Goal: Task Accomplishment & Management: Complete application form

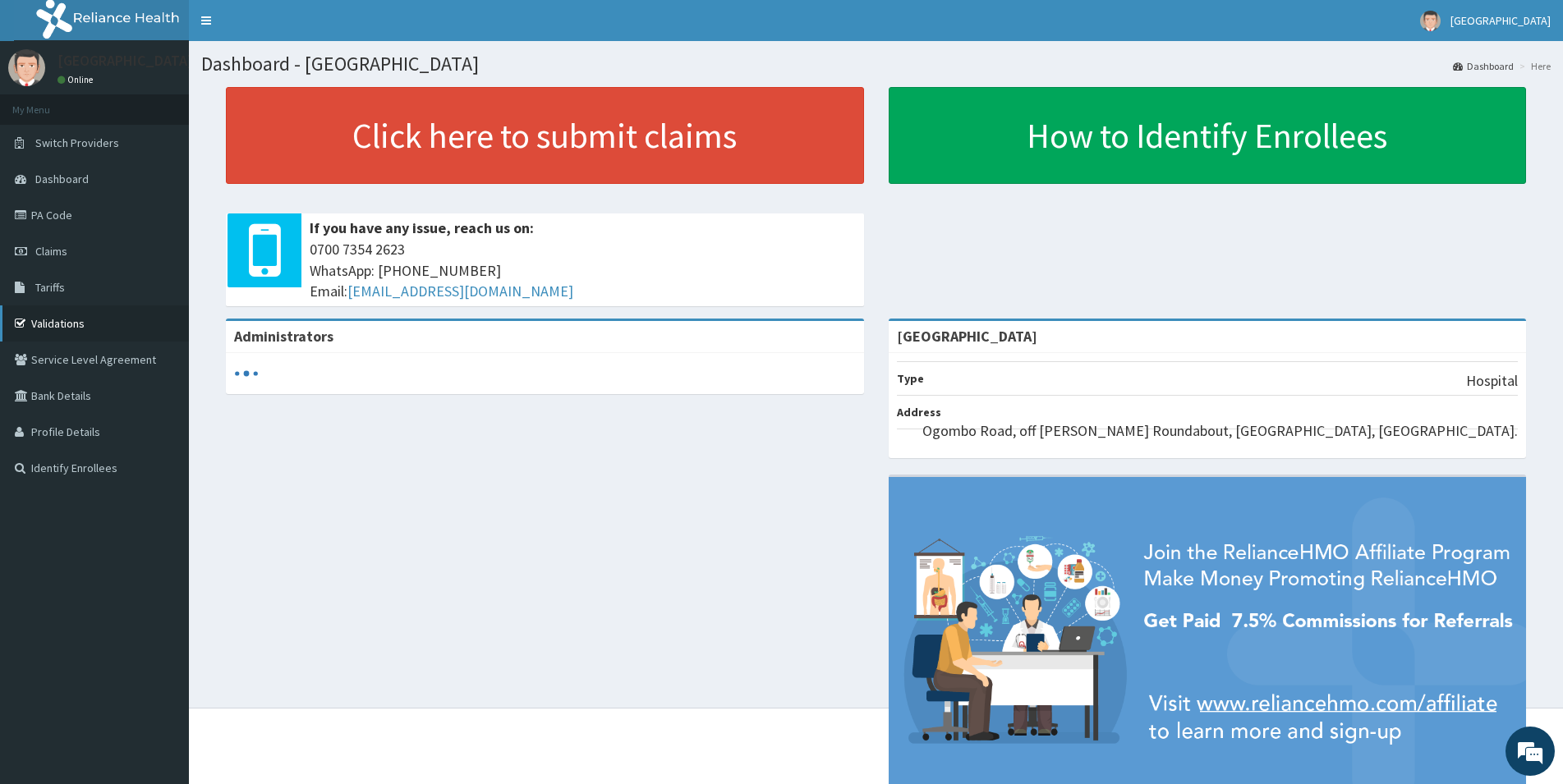
click at [69, 314] on link "Validations" at bounding box center [94, 323] width 189 height 36
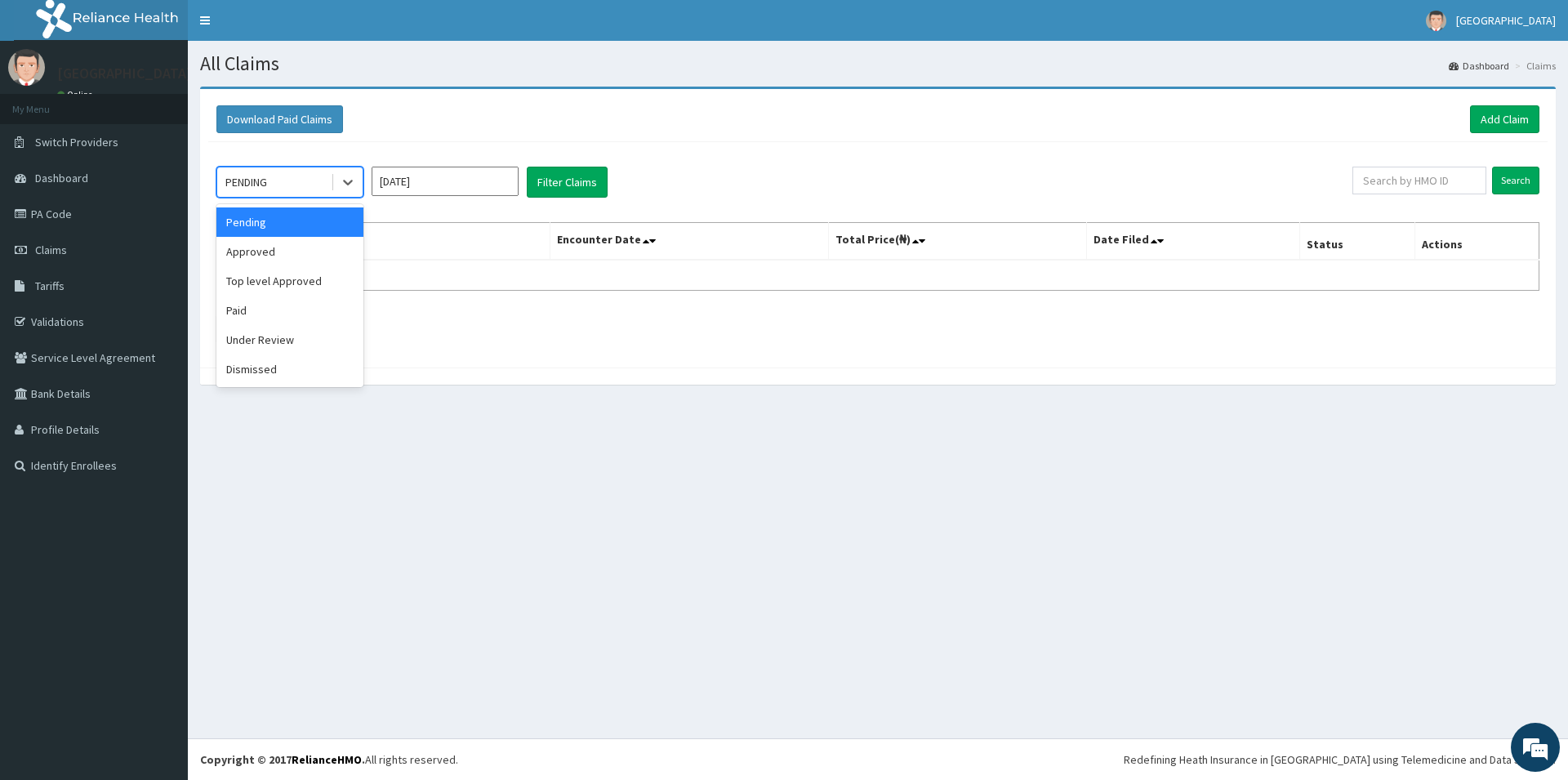
click at [343, 180] on icon at bounding box center [348, 182] width 17 height 17
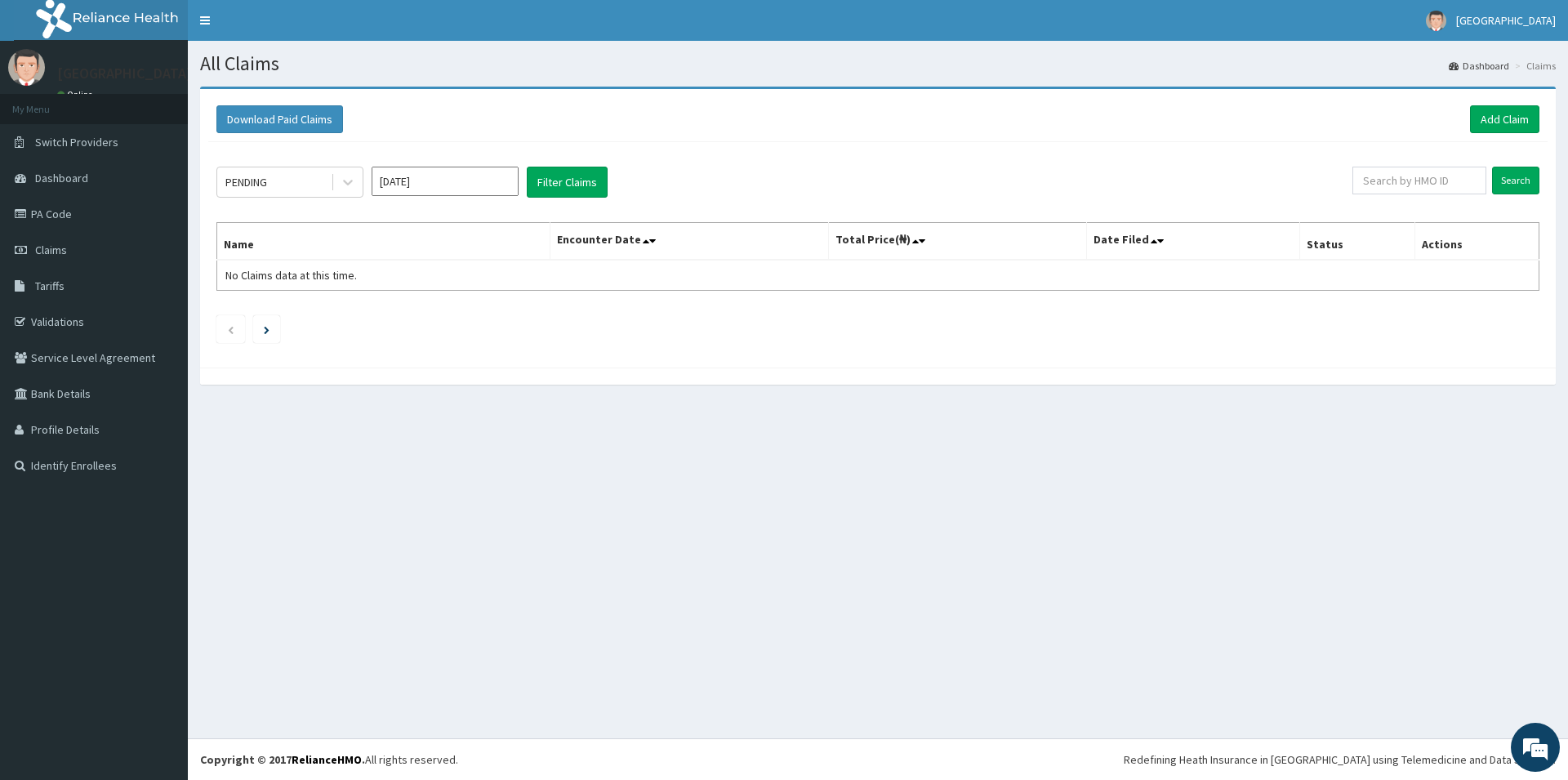
drag, startPoint x: 427, startPoint y: 139, endPoint x: 632, endPoint y: 138, distance: 205.0
click at [428, 139] on div "Download Paid Claims Add Claim" at bounding box center [877, 120] width 1340 height 45
click at [1487, 108] on link "Add Claim" at bounding box center [1504, 119] width 69 height 28
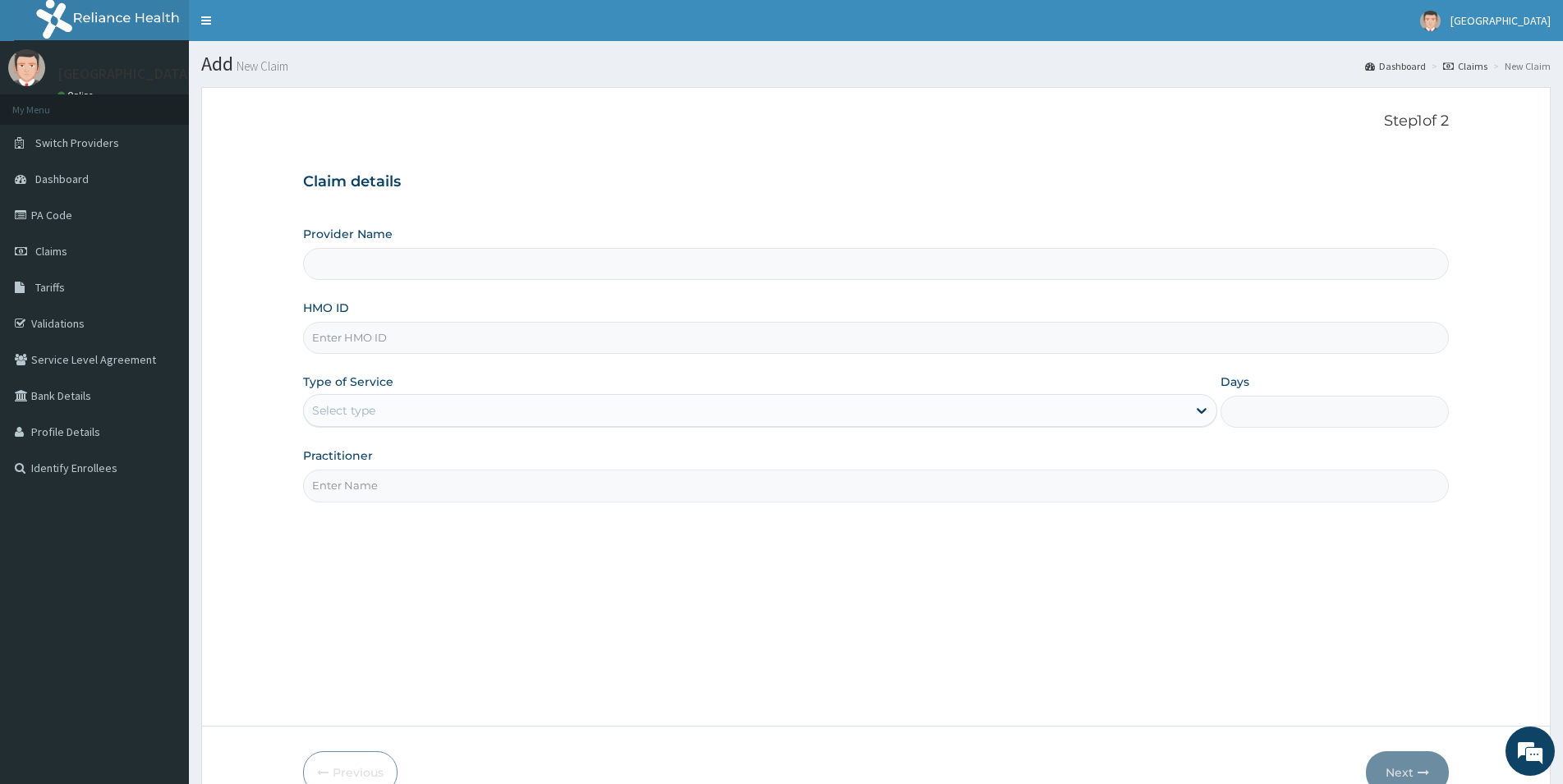
type input "[GEOGRAPHIC_DATA]"
click at [387, 330] on input "HMO ID" at bounding box center [875, 338] width 1145 height 32
type input "RET/45907/A"
click at [359, 405] on div "Select type" at bounding box center [344, 411] width 63 height 17
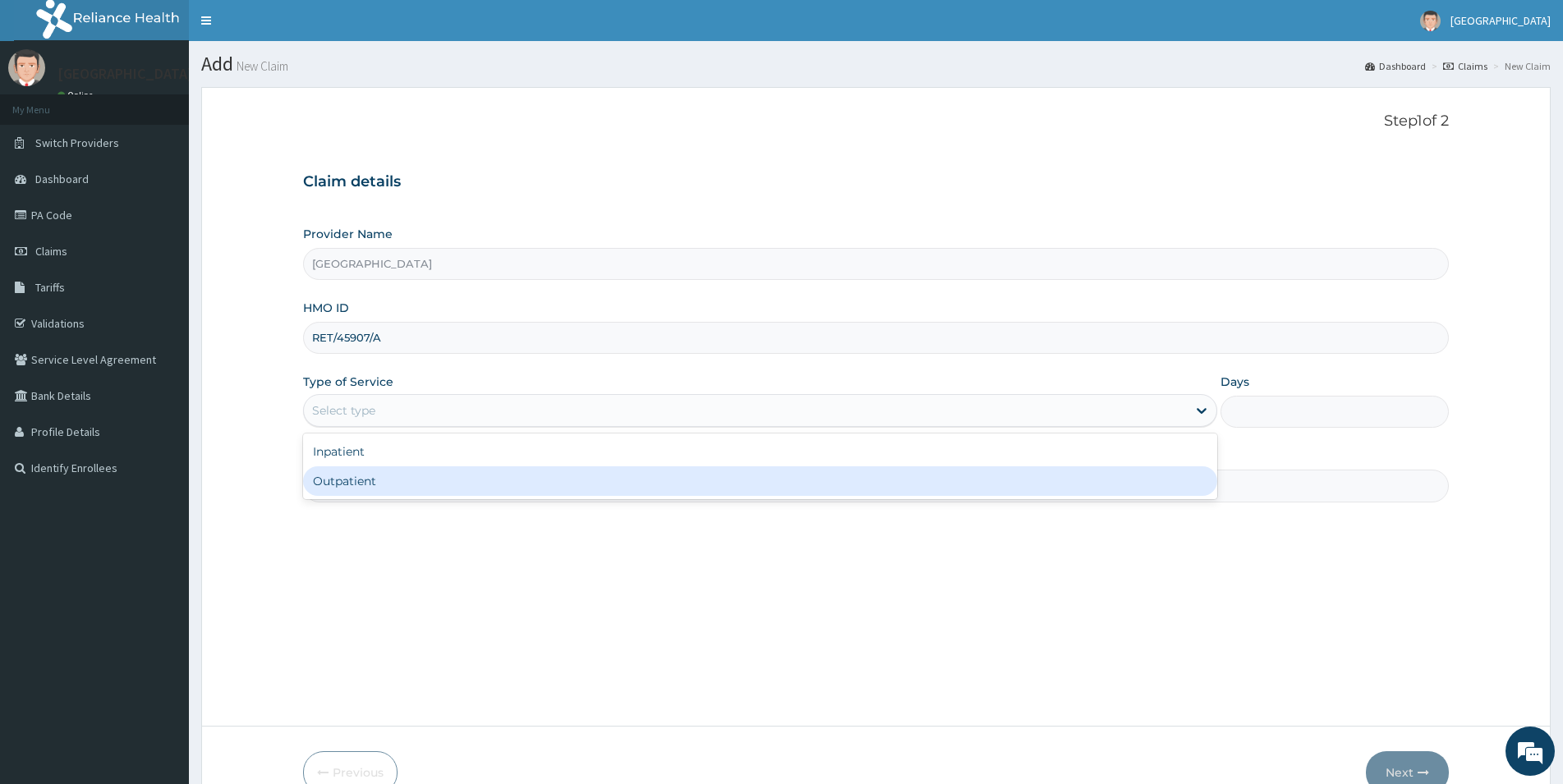
click at [344, 483] on div "Outpatient" at bounding box center [759, 481] width 914 height 30
type input "1"
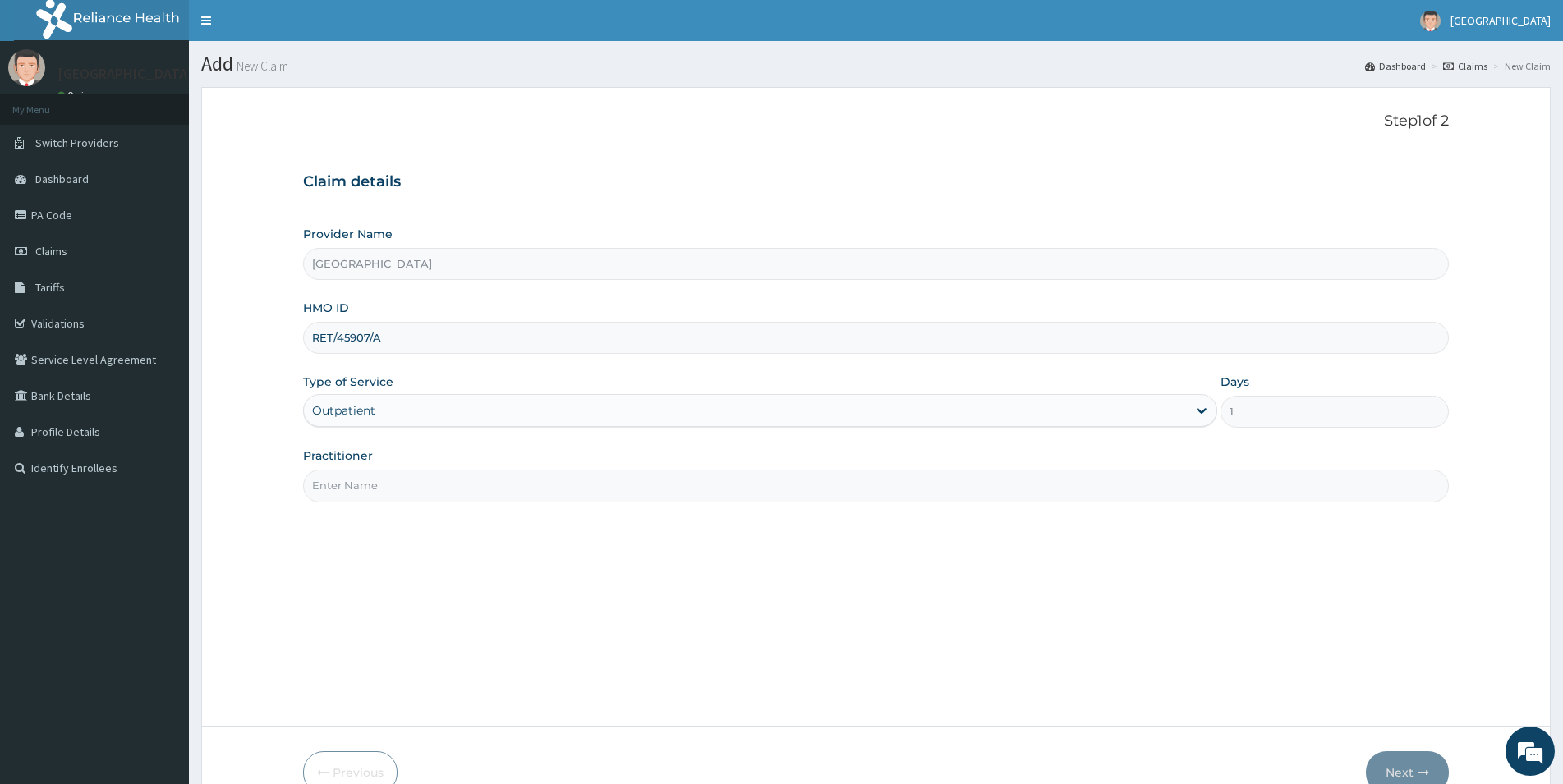
click at [428, 489] on input "Practitioner" at bounding box center [875, 485] width 1145 height 32
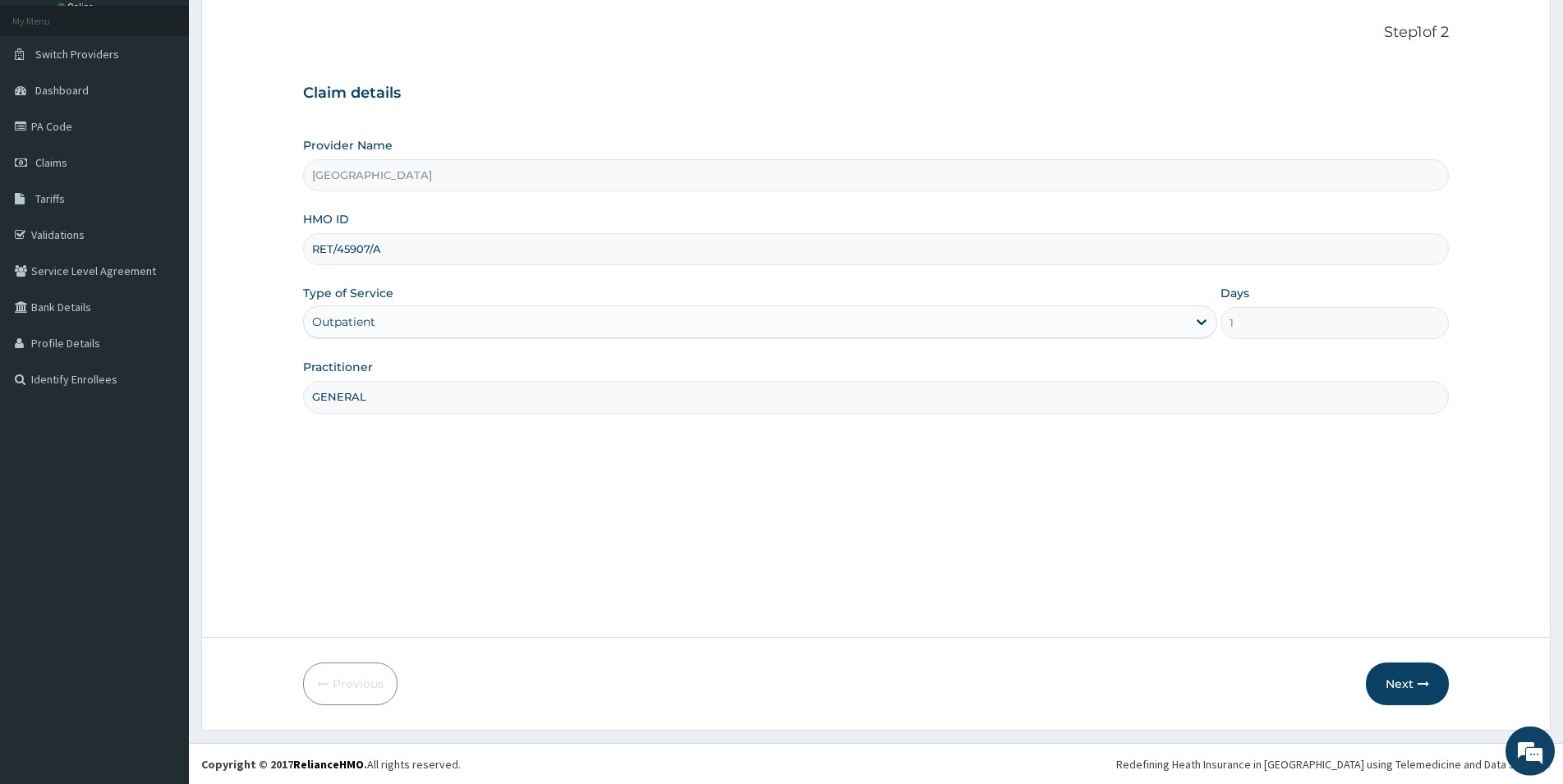
scroll to position [90, 0]
type input "GENERAL"
click at [1408, 682] on button "Next" at bounding box center [1407, 683] width 83 height 43
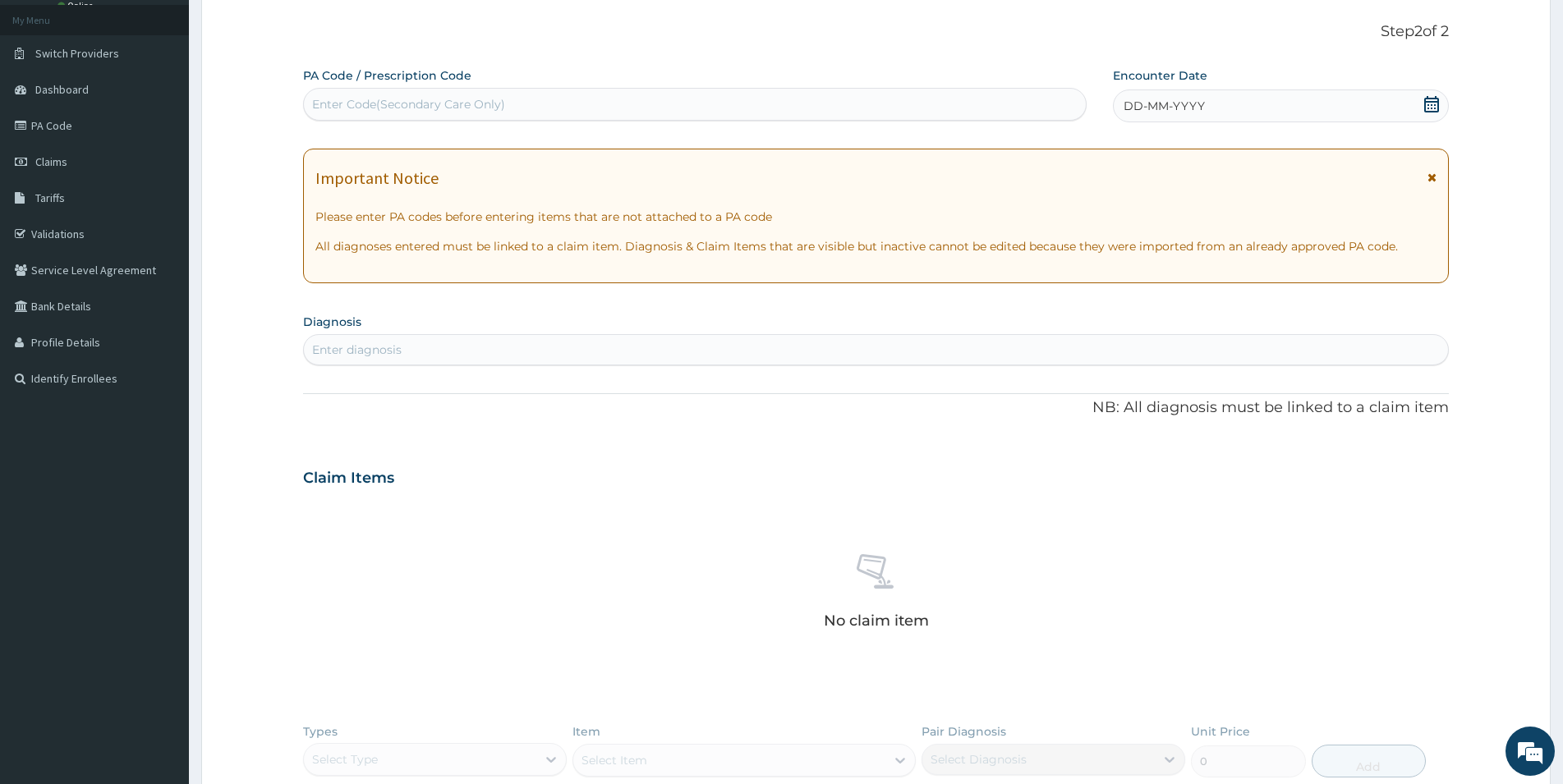
click at [638, 93] on div "Enter Code(Secondary Care Only)" at bounding box center [694, 104] width 782 height 26
type input "PA/86AECB"
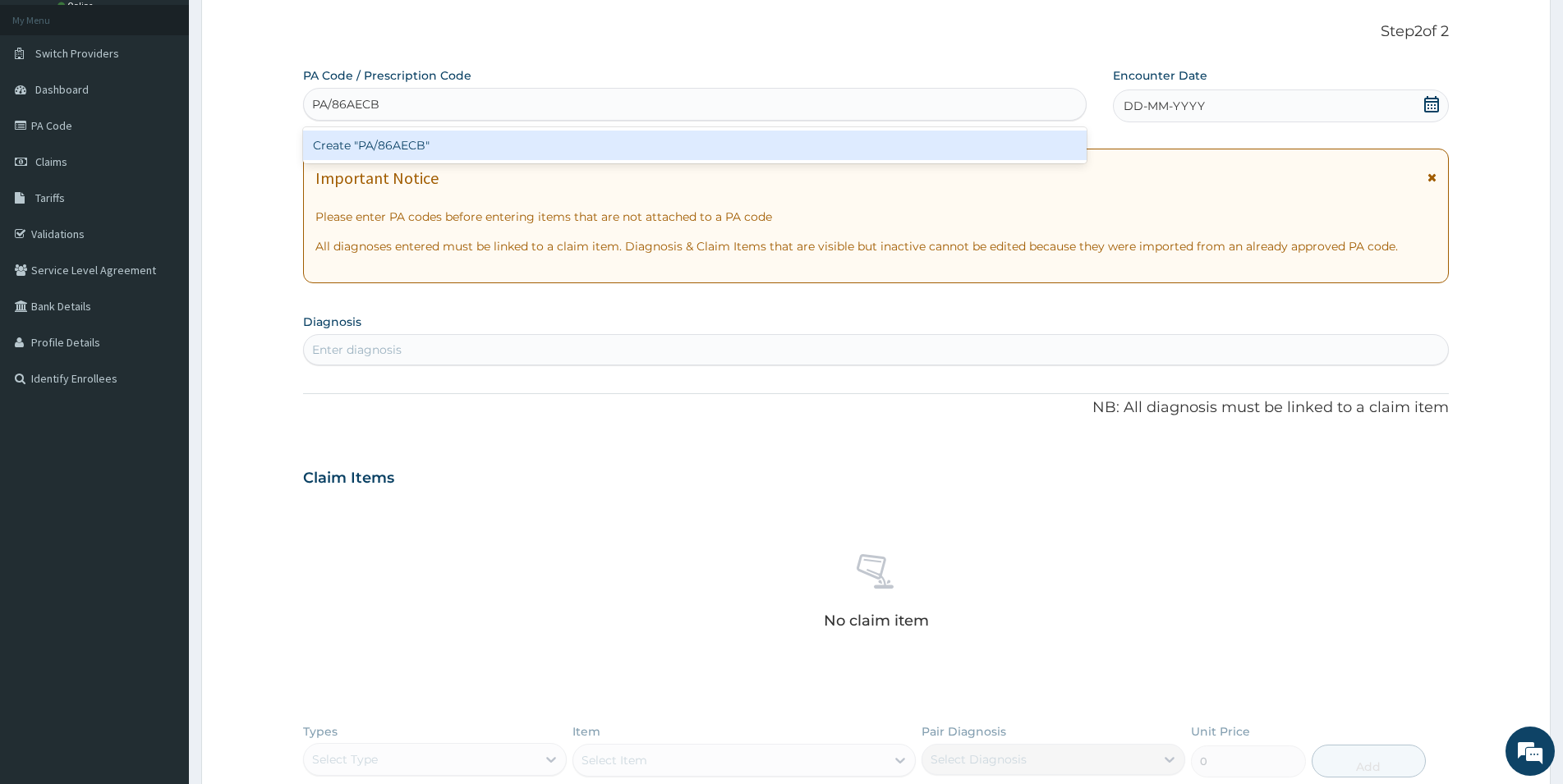
click at [643, 151] on div "Create "PA/86AECB"" at bounding box center [694, 145] width 783 height 30
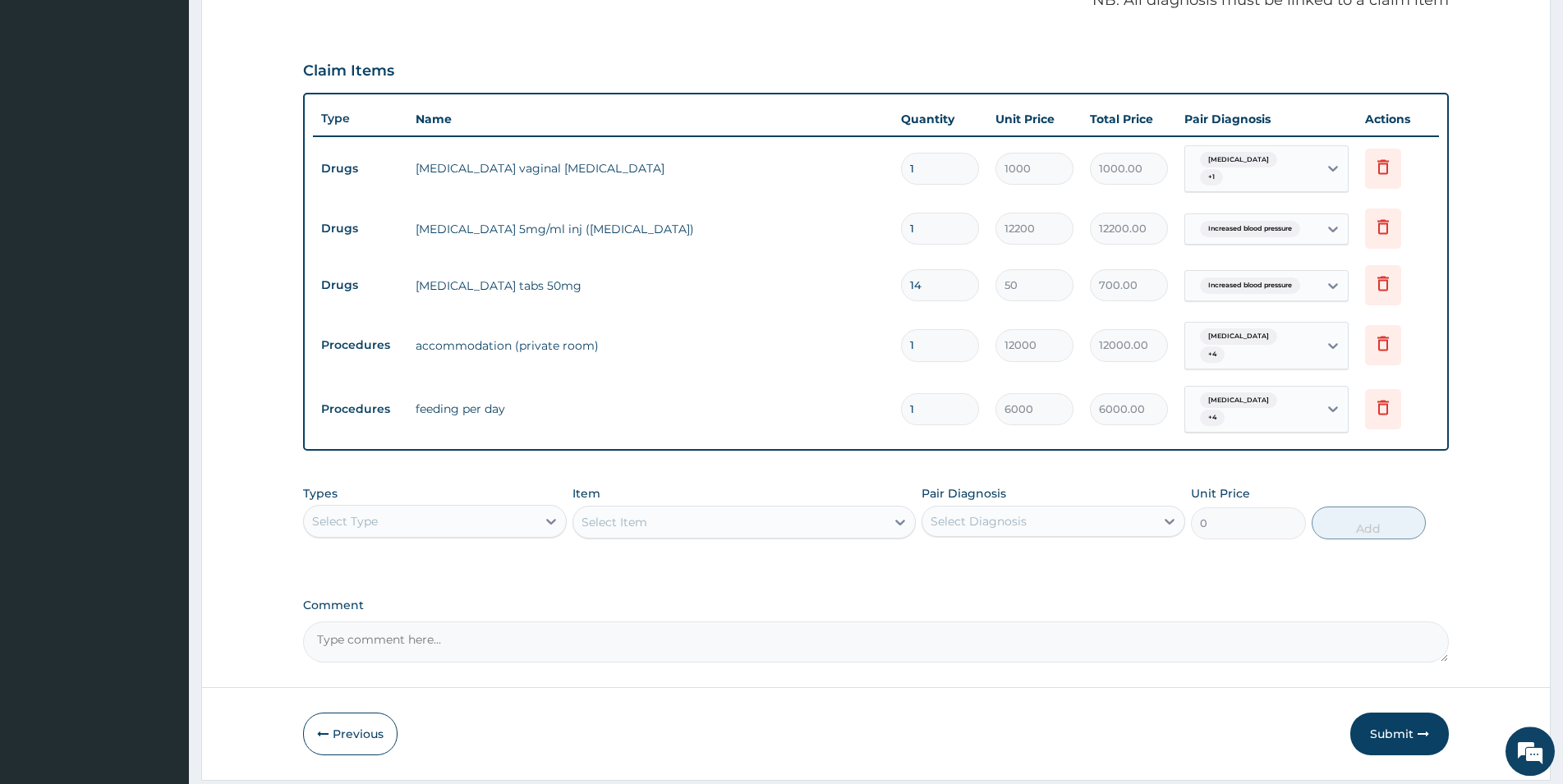
scroll to position [0, 0]
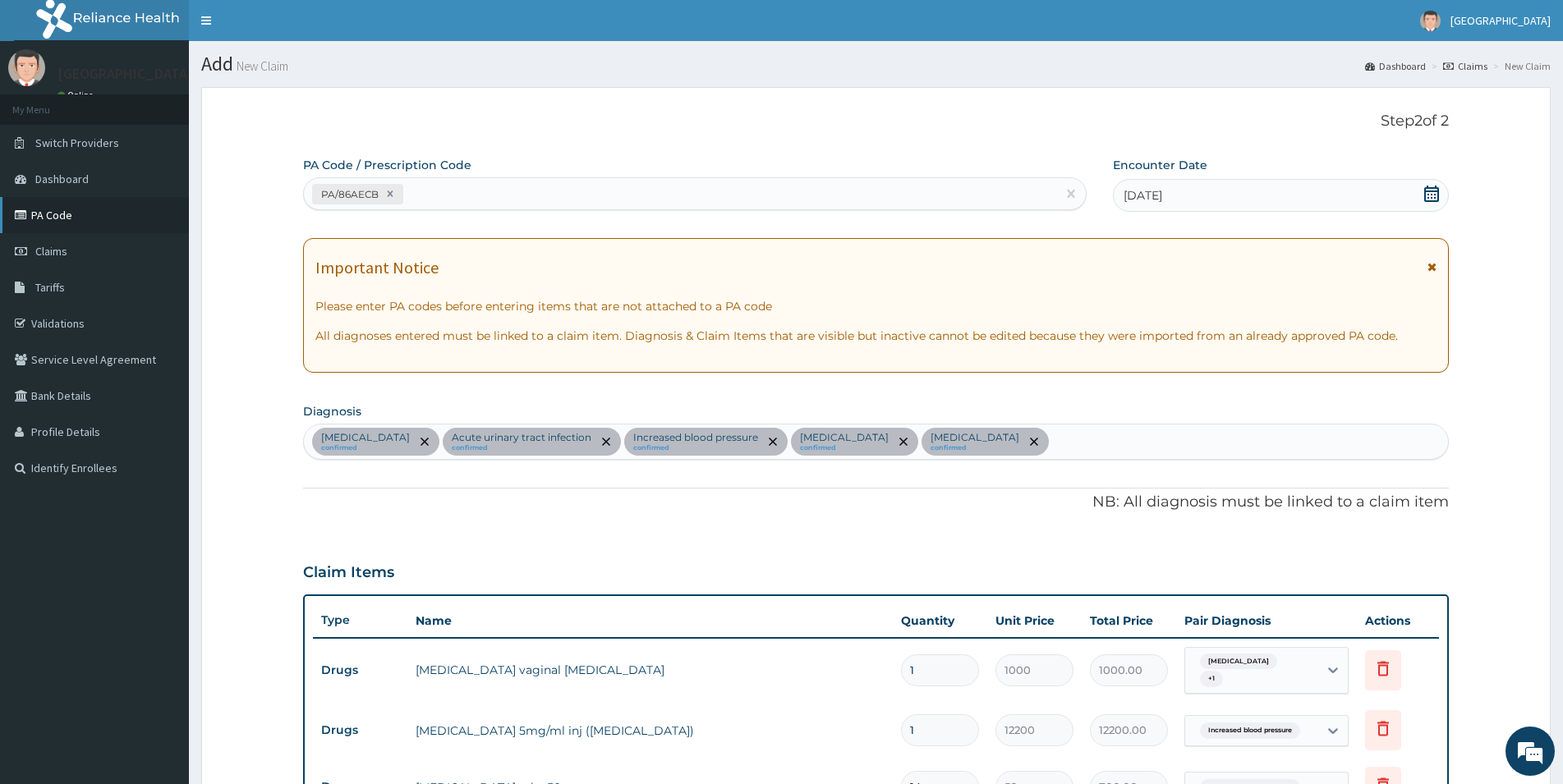
click at [75, 219] on link "PA Code" at bounding box center [94, 215] width 189 height 36
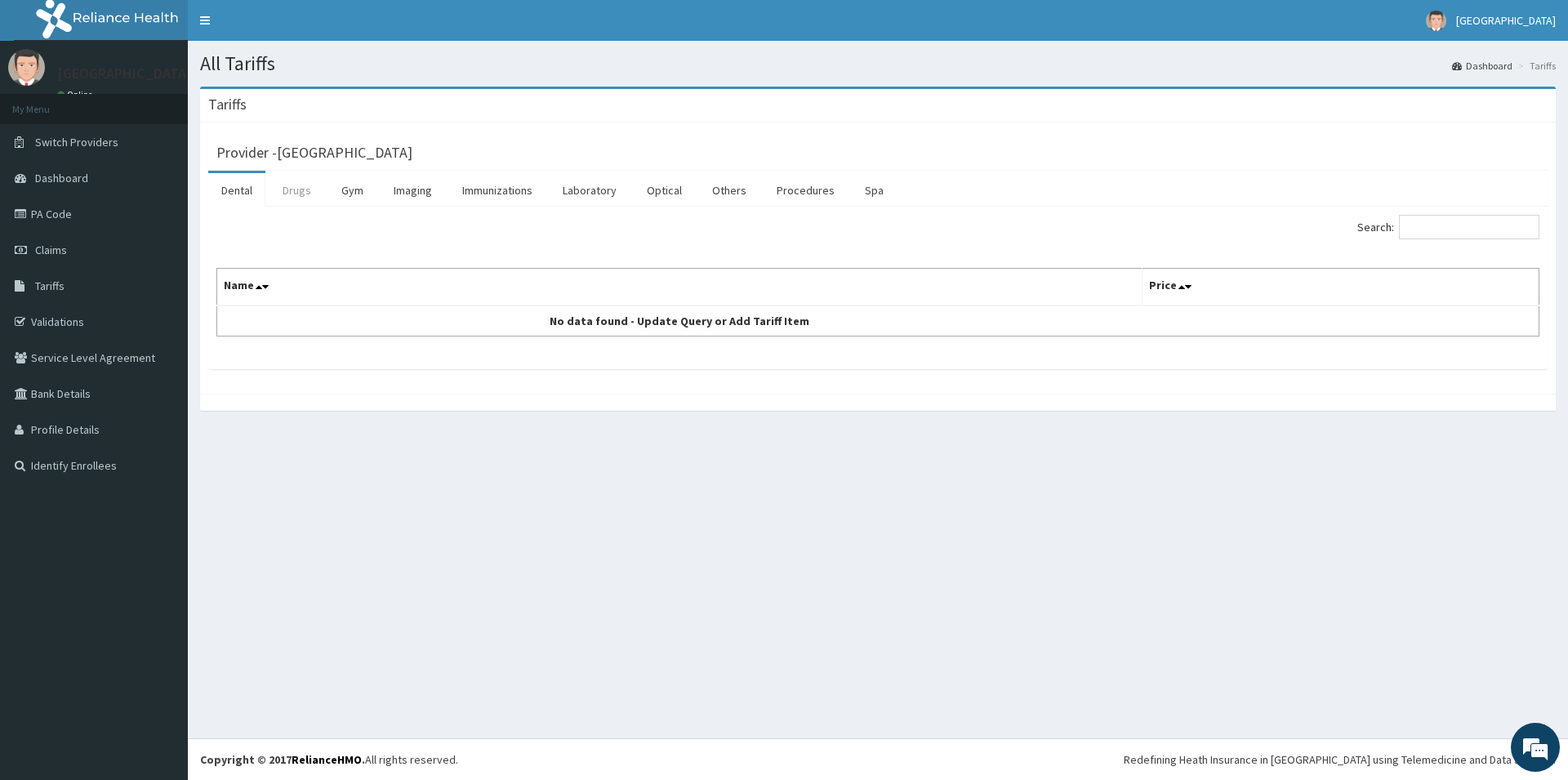
click at [289, 191] on link "Drugs" at bounding box center [296, 190] width 54 height 34
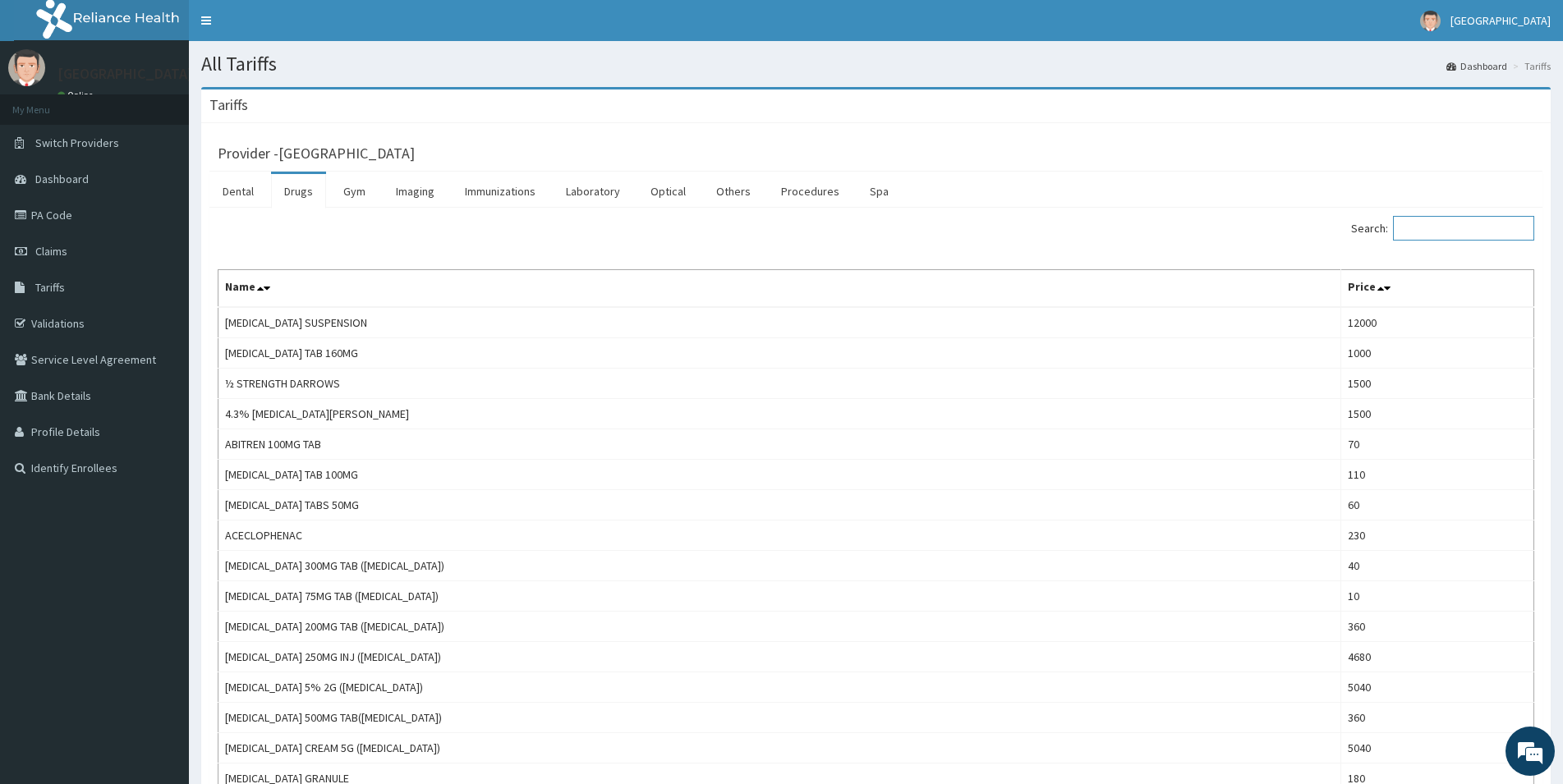
click at [1437, 230] on input "Search:" at bounding box center [1463, 228] width 142 height 25
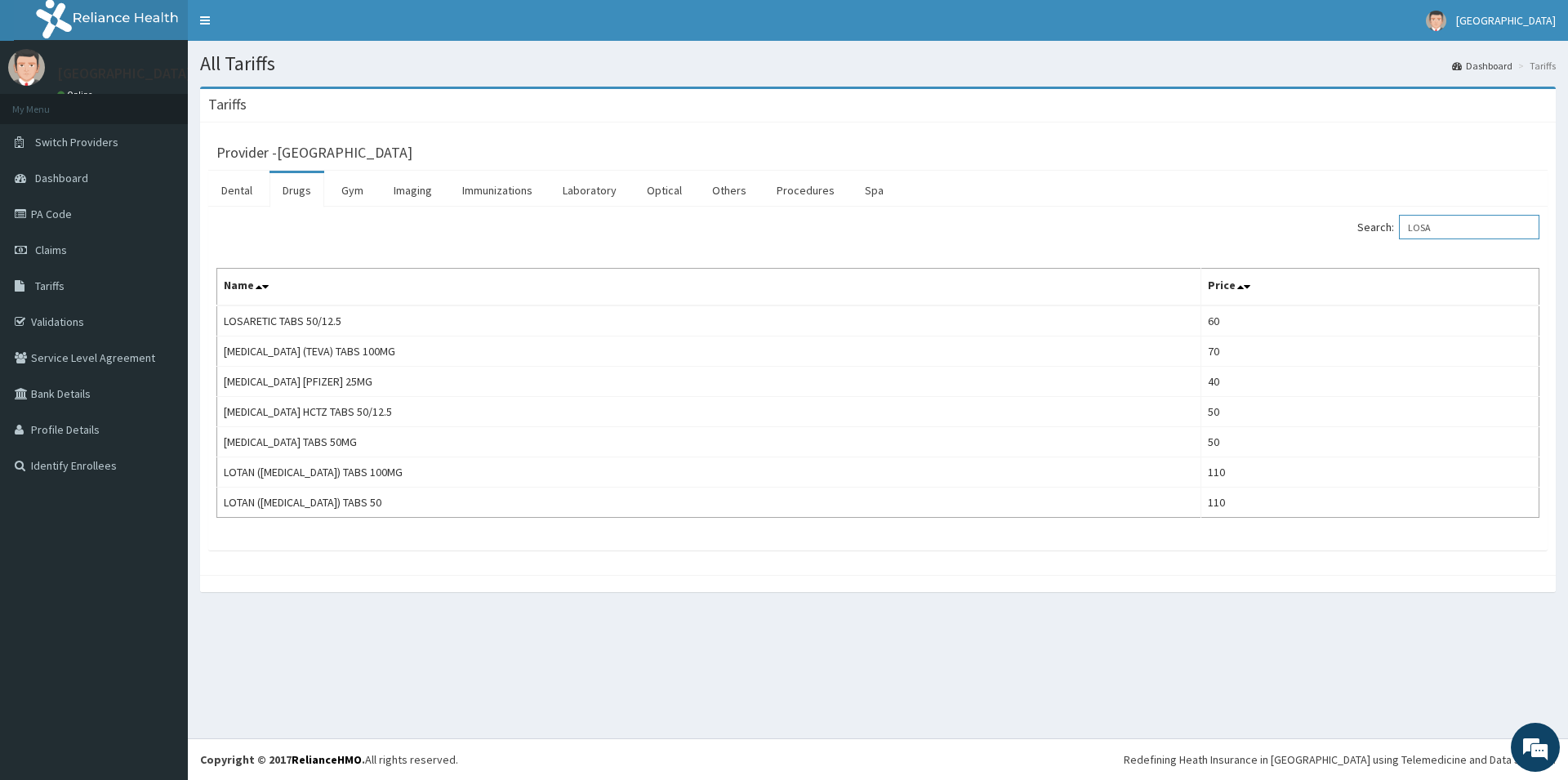
click at [1466, 227] on input "LOSA" at bounding box center [1469, 227] width 141 height 25
type input "L"
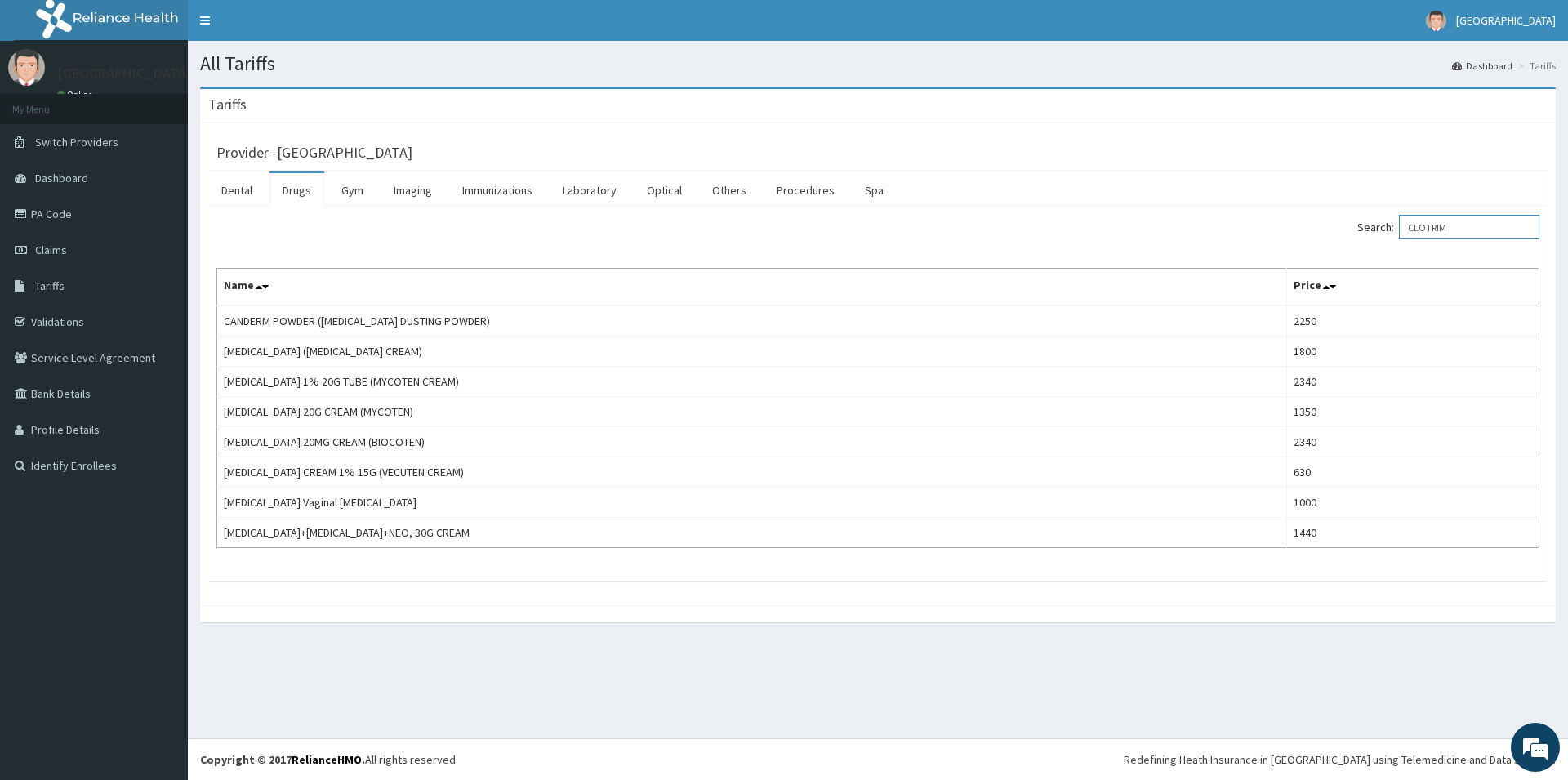
click at [1477, 229] on input "CLOTRIM" at bounding box center [1469, 227] width 141 height 25
type input "C"
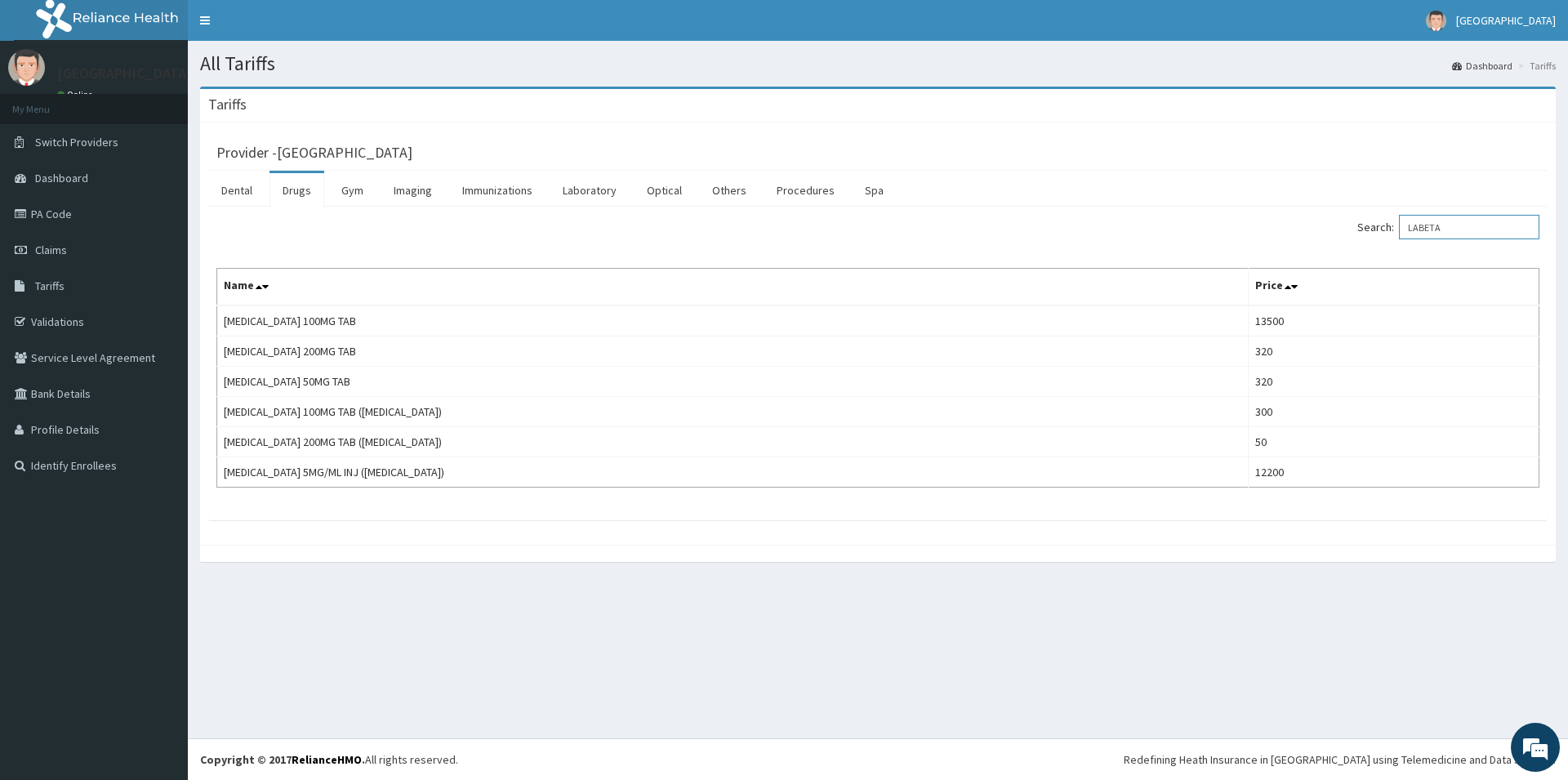
type input "LABETA"
